Goal: Task Accomplishment & Management: Complete application form

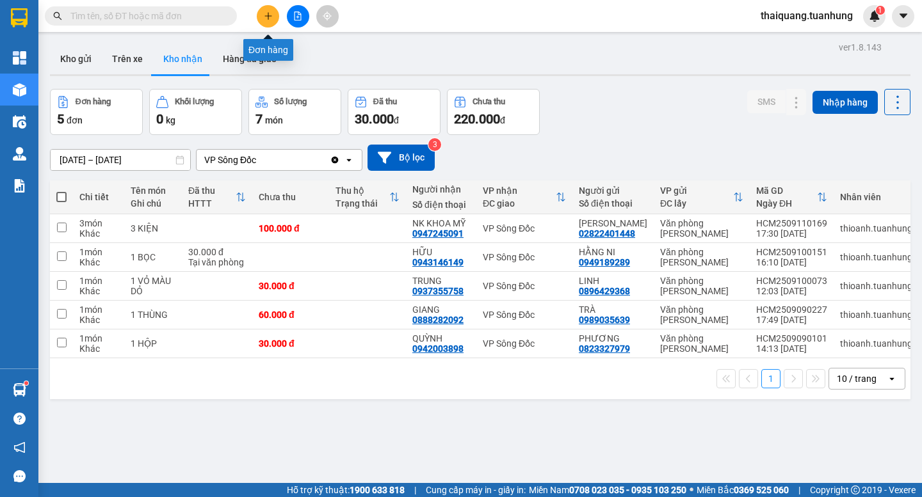
click at [267, 19] on icon "plus" at bounding box center [268, 16] width 9 height 9
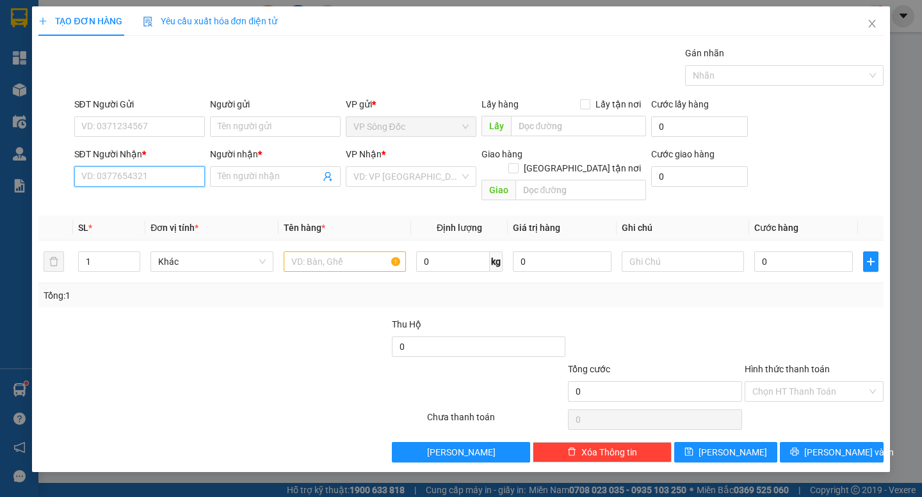
click at [131, 173] on input "SĐT Người Nhận *" at bounding box center [139, 176] width 131 height 20
type input "0917440358"
click at [234, 179] on input "Người nhận *" at bounding box center [269, 177] width 102 height 14
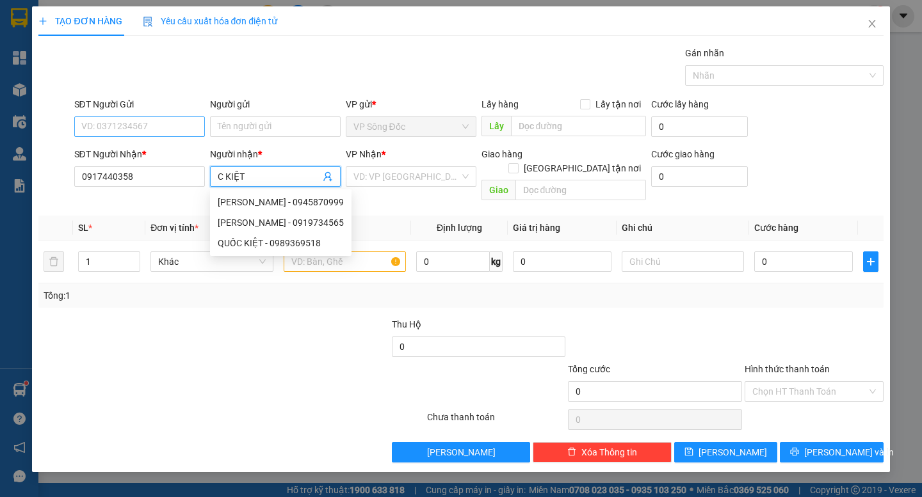
type input "C KIỆT"
click at [149, 130] on input "SĐT Người Gửi" at bounding box center [139, 127] width 131 height 20
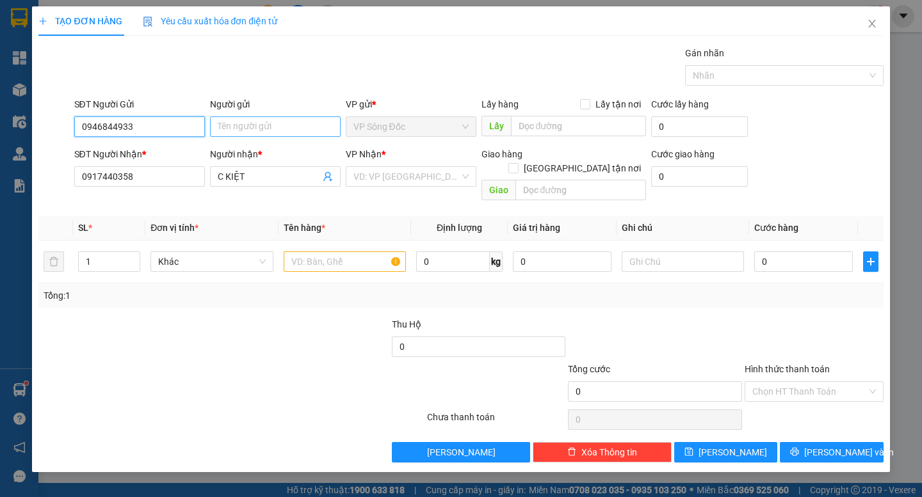
type input "0946844933"
click at [261, 128] on input "Người gửi" at bounding box center [275, 127] width 131 height 20
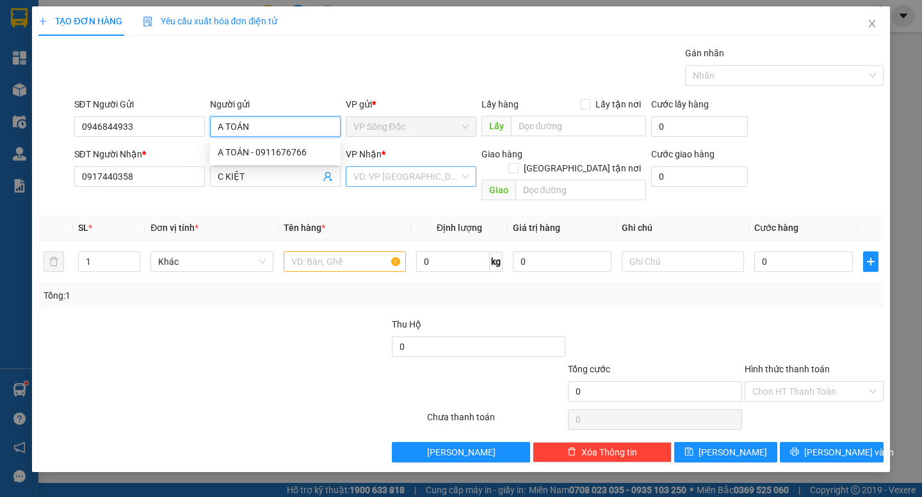
type input "A TOÁN"
click at [414, 174] on input "search" at bounding box center [406, 176] width 106 height 19
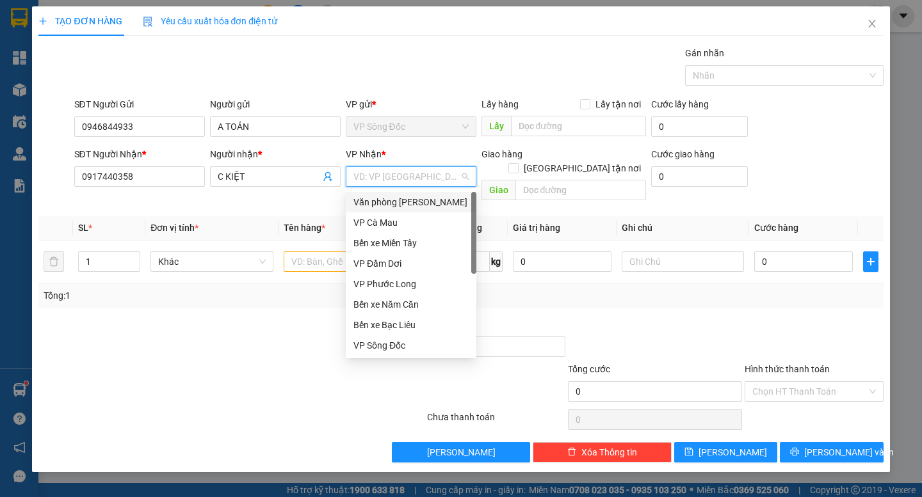
click at [430, 201] on div "Văn phòng [PERSON_NAME]" at bounding box center [410, 202] width 115 height 14
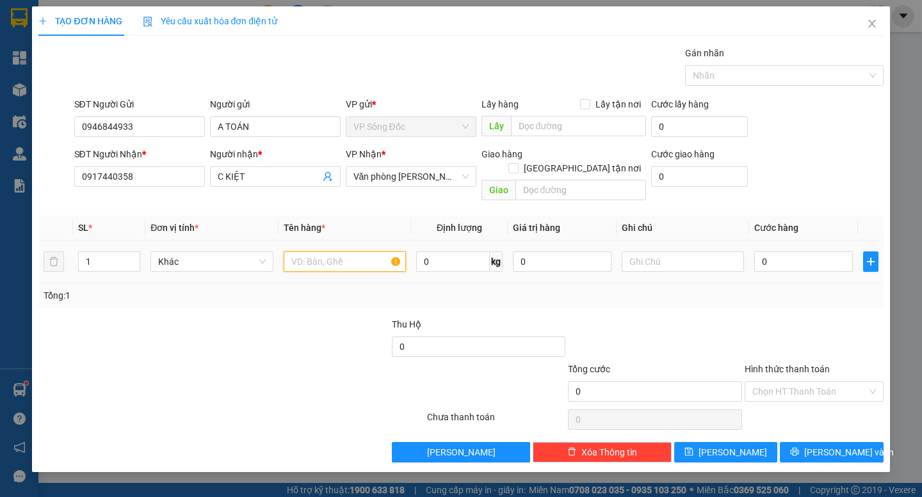
drag, startPoint x: 313, startPoint y: 254, endPoint x: 334, endPoint y: 252, distance: 20.6
click at [324, 252] on input "text" at bounding box center [345, 262] width 122 height 20
type input "1 KIỆN"
click at [779, 252] on input "0" at bounding box center [803, 262] width 99 height 20
type input "5"
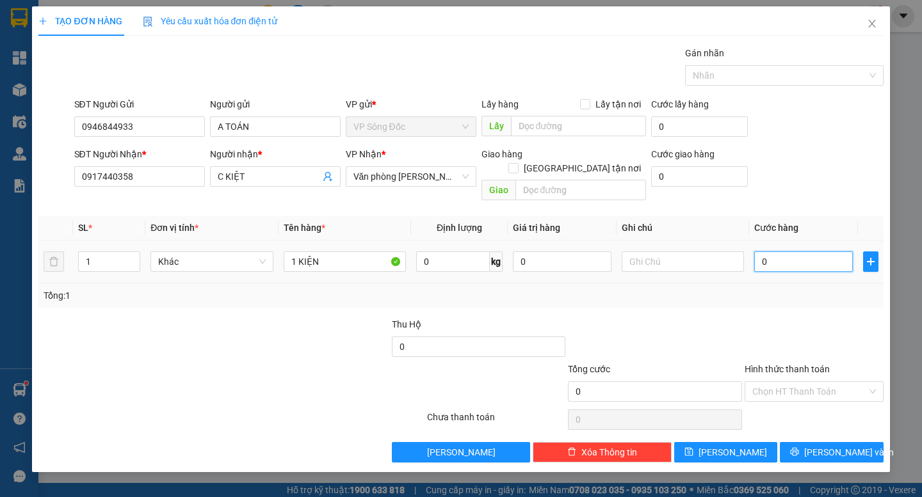
type input "5"
type input "50"
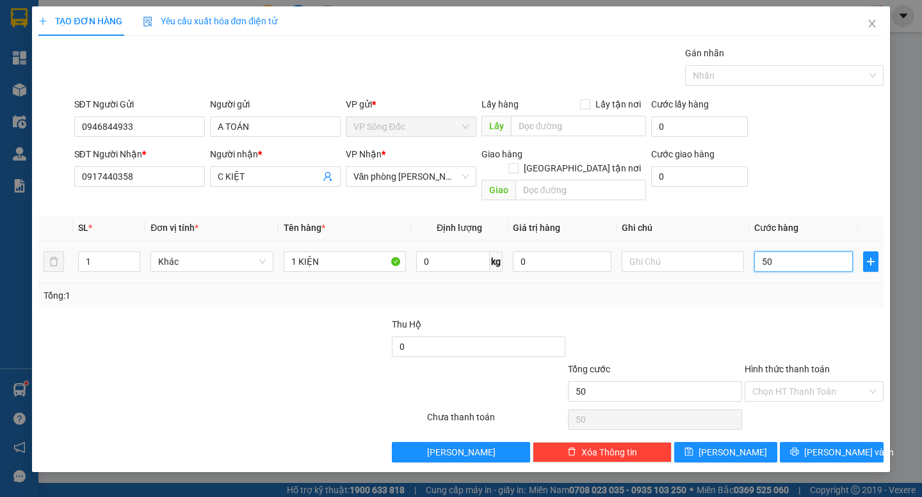
type input "500"
type input "5.000"
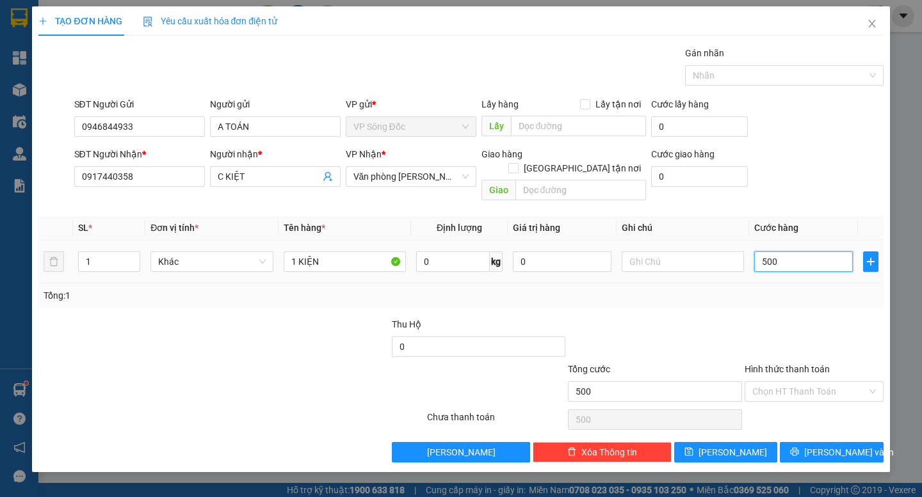
type input "5.000"
type input "50.000"
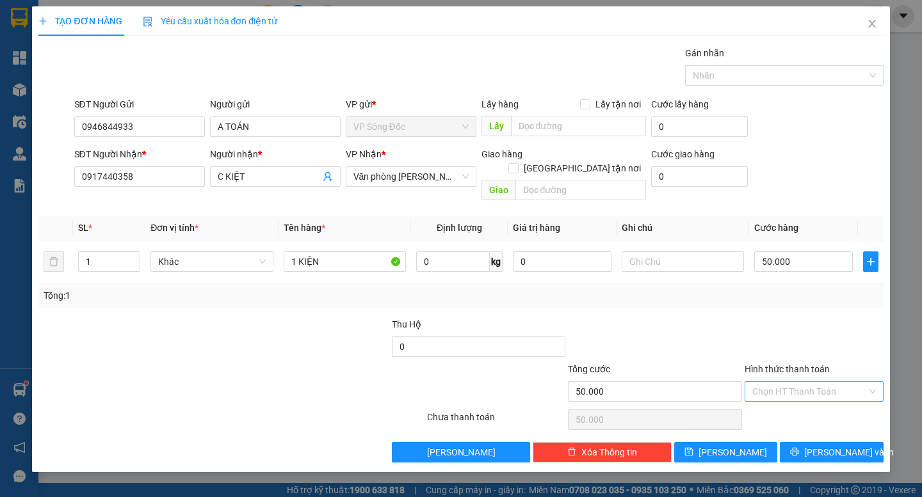
click at [825, 382] on input "Hình thức thanh toán" at bounding box center [809, 391] width 115 height 19
click at [786, 400] on div "Tại văn phòng" at bounding box center [814, 403] width 124 height 14
type input "0"
click at [827, 446] on span "[PERSON_NAME] và In" at bounding box center [849, 453] width 90 height 14
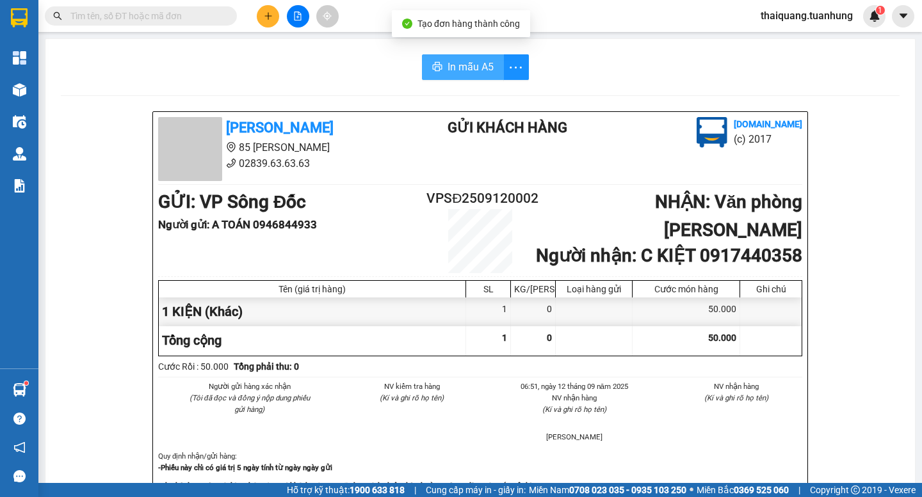
click at [448, 61] on span "In mẫu A5" at bounding box center [471, 67] width 46 height 16
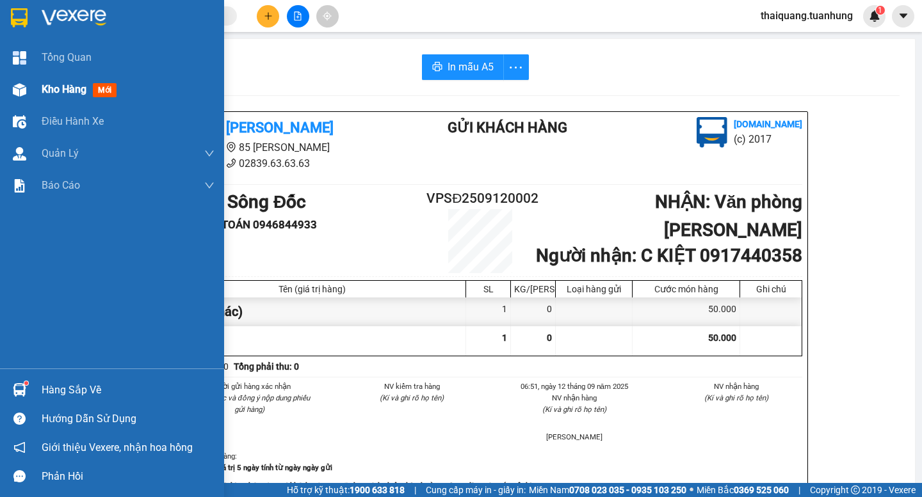
click at [73, 86] on span "Kho hàng" at bounding box center [64, 89] width 45 height 12
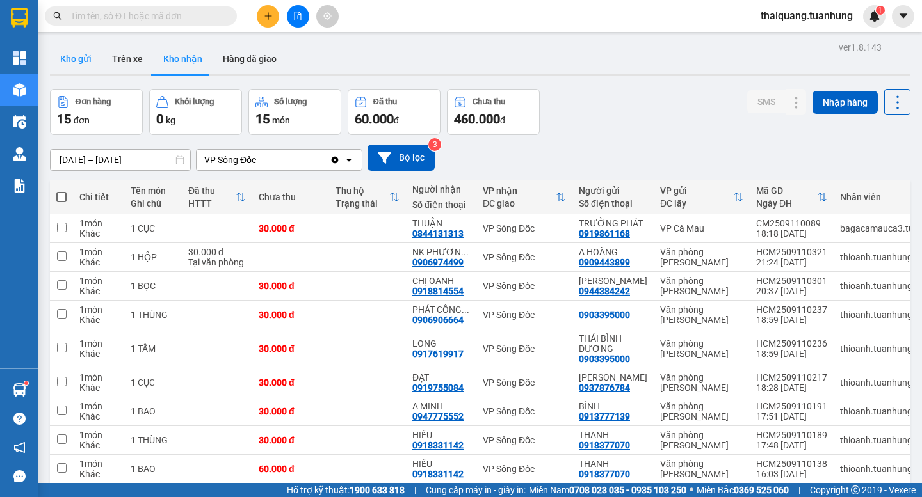
click at [81, 54] on button "Kho gửi" at bounding box center [76, 59] width 52 height 31
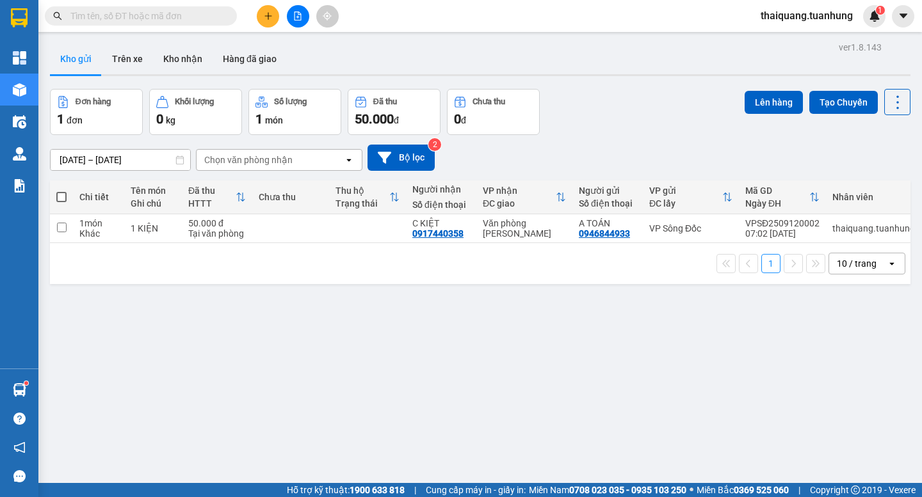
click at [632, 93] on div "Đơn hàng 1 đơn Khối lượng 0 kg Số lượng 1 món Đã thu 50.000 đ Chưa thu 0 đ Lên …" at bounding box center [480, 112] width 861 height 46
drag, startPoint x: 607, startPoint y: 79, endPoint x: 607, endPoint y: 72, distance: 7.0
click at [607, 77] on div "ver 1.8.143 Kho gửi Trên xe Kho nhận Hàng đã giao Đơn hàng 1 đơn Khối lượng 0 k…" at bounding box center [480, 286] width 871 height 497
click at [608, 72] on div "Kho gửi Trên xe Kho nhận Hàng đã giao" at bounding box center [480, 61] width 861 height 34
click at [629, 108] on div "Đơn hàng 1 đơn Khối lượng 0 kg Số lượng 1 món Đã thu 50.000 đ Chưa thu 0 đ Lên …" at bounding box center [480, 112] width 861 height 46
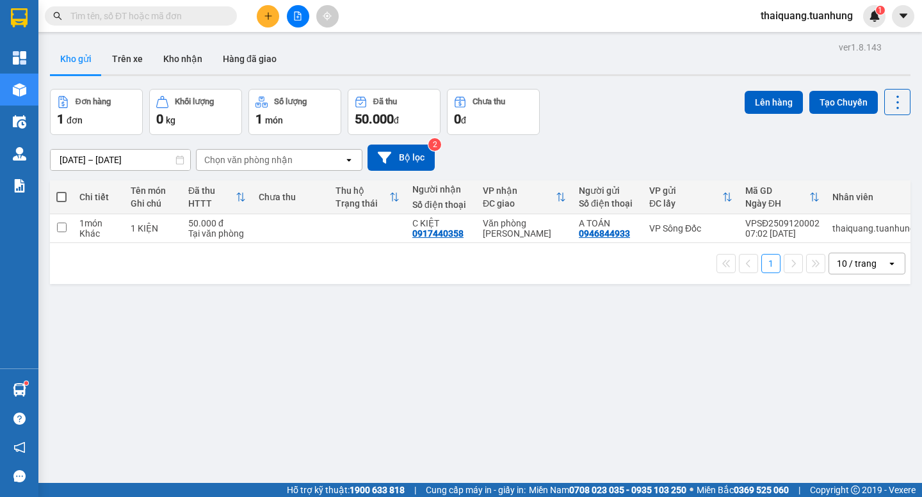
click at [626, 113] on div "Đơn hàng 1 đơn Khối lượng 0 kg Số lượng 1 món Đã thu 50.000 đ Chưa thu 0 đ Lên …" at bounding box center [480, 112] width 861 height 46
